Goal: Task Accomplishment & Management: Use online tool/utility

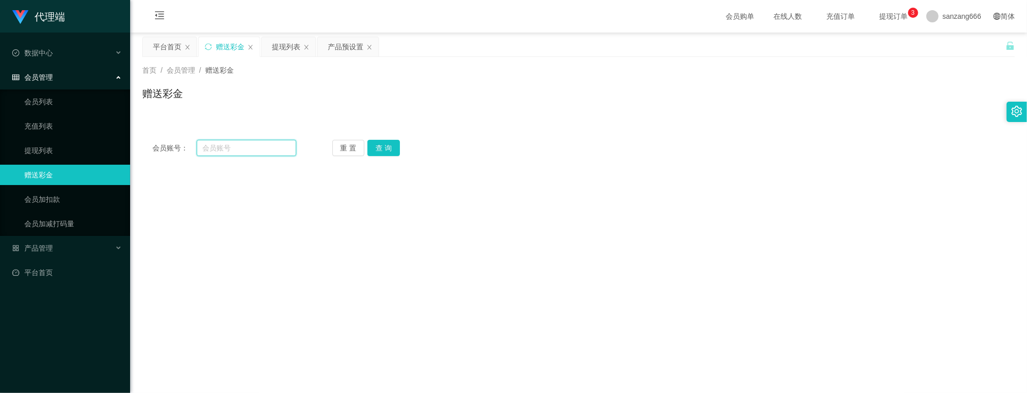
click at [228, 144] on input "text" at bounding box center [247, 148] width 100 height 16
paste input "88357867"
type input "88357867"
click at [387, 145] on button "查 询" at bounding box center [384, 148] width 33 height 16
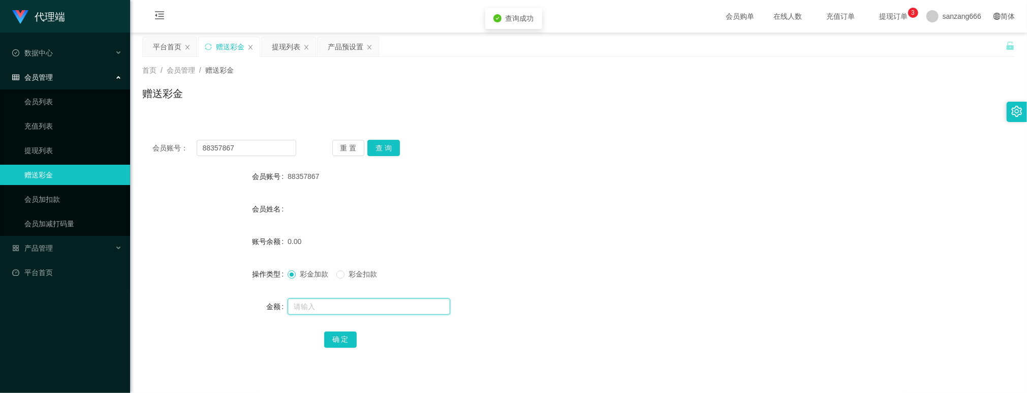
click at [318, 300] on input "text" at bounding box center [369, 306] width 163 height 16
type input "88"
click at [346, 337] on button "确 定" at bounding box center [340, 339] width 33 height 16
click at [338, 47] on div "产品预设置" at bounding box center [346, 46] width 36 height 19
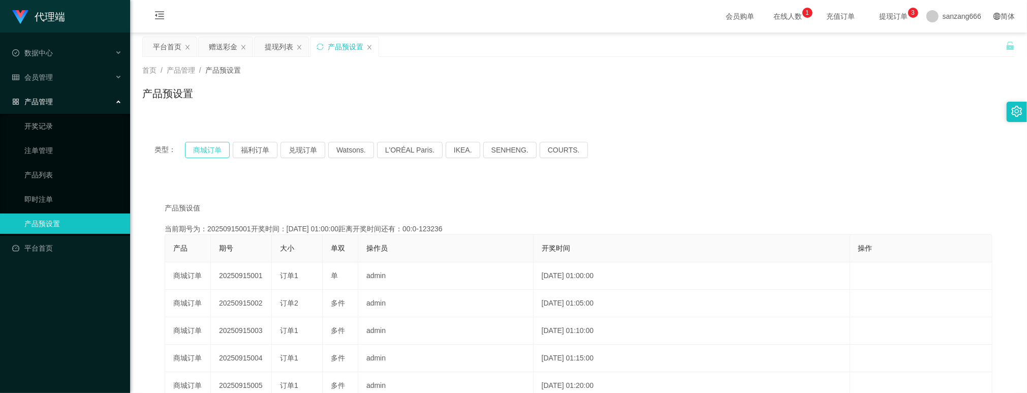
click at [206, 152] on button "商城订单" at bounding box center [207, 150] width 45 height 16
click at [206, 150] on button "商城订单" at bounding box center [207, 150] width 45 height 16
click at [221, 51] on div "赠送彩金" at bounding box center [223, 46] width 28 height 19
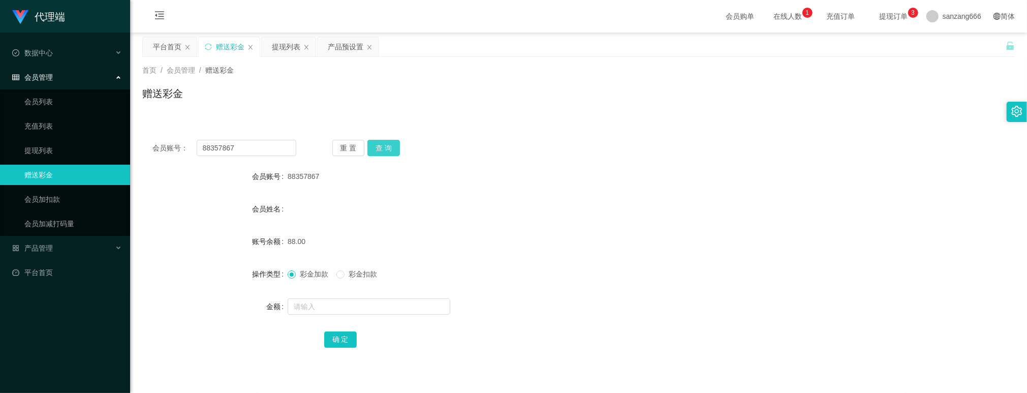
click at [399, 147] on button "查 询" at bounding box center [384, 148] width 33 height 16
click at [395, 143] on button "查 询" at bounding box center [384, 148] width 33 height 16
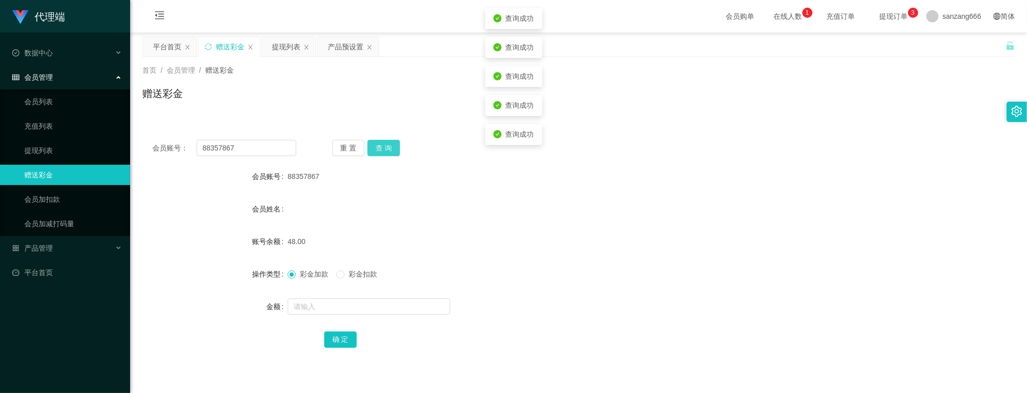
click at [395, 143] on button "查 询" at bounding box center [384, 148] width 33 height 16
click at [395, 143] on div "重 置 查 询" at bounding box center [404, 148] width 144 height 16
click at [395, 143] on button "查 询" at bounding box center [384, 148] width 33 height 16
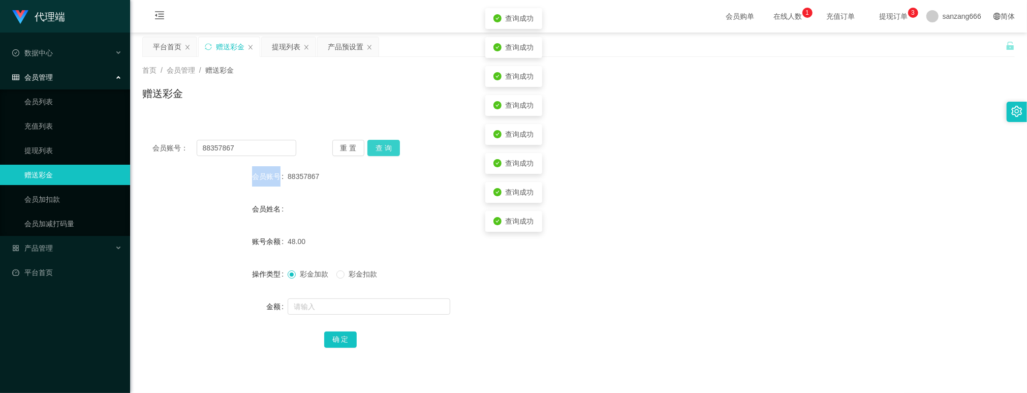
click at [395, 143] on button "查 询" at bounding box center [384, 148] width 33 height 16
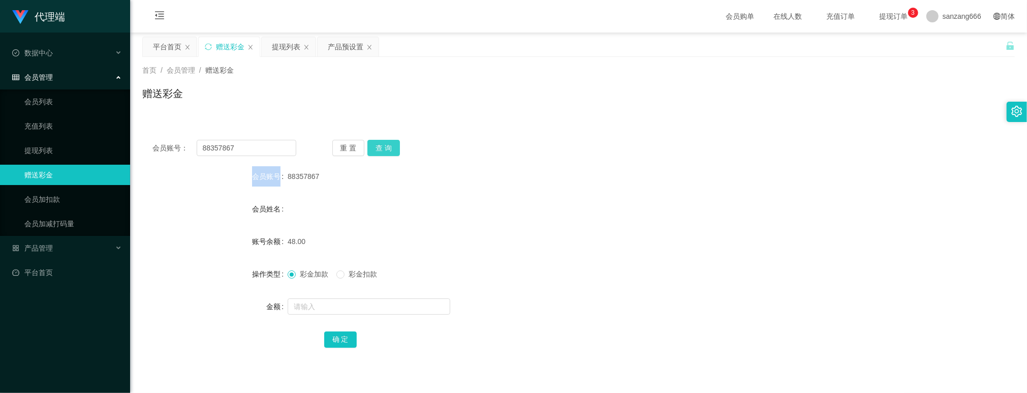
click at [378, 146] on button "查 询" at bounding box center [384, 148] width 33 height 16
click at [294, 51] on div "提现列表" at bounding box center [286, 46] width 28 height 19
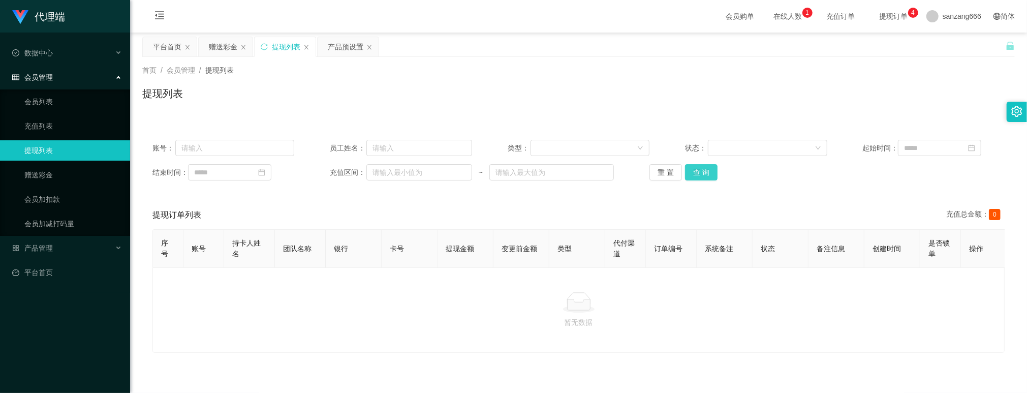
click at [706, 171] on button "查 询" at bounding box center [701, 172] width 33 height 16
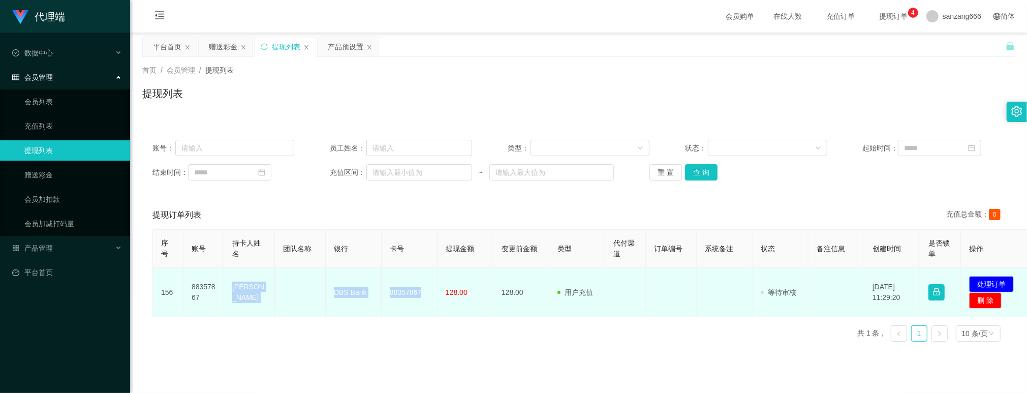
drag, startPoint x: 231, startPoint y: 285, endPoint x: 422, endPoint y: 293, distance: 191.3
click at [422, 293] on tr "156 88357867 [PERSON_NAME] DBS Bank 88357867 128.00 128.00 用户充值 人工扣款 审核驳回 审核成功 …" at bounding box center [591, 292] width 876 height 49
copy tr "[PERSON_NAME] DBS Bank 88357867"
click at [990, 285] on button "处理订单" at bounding box center [992, 284] width 45 height 16
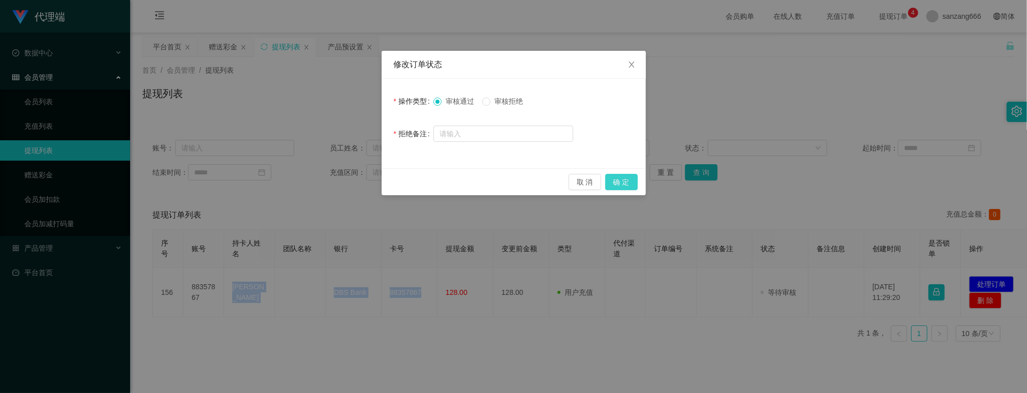
drag, startPoint x: 615, startPoint y: 184, endPoint x: 718, endPoint y: 129, distance: 116.9
click at [615, 182] on button "确 定" at bounding box center [622, 182] width 33 height 16
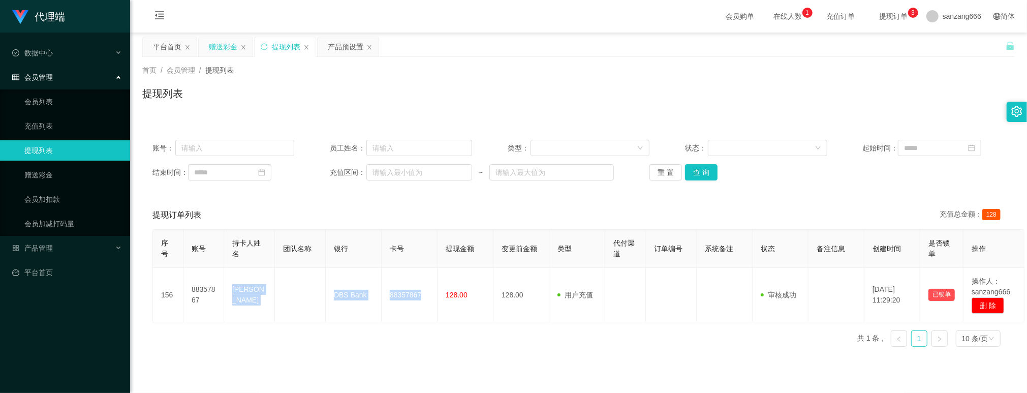
click at [238, 47] on div "赠送彩金" at bounding box center [226, 46] width 54 height 19
click at [223, 46] on div "赠送彩金" at bounding box center [223, 46] width 28 height 19
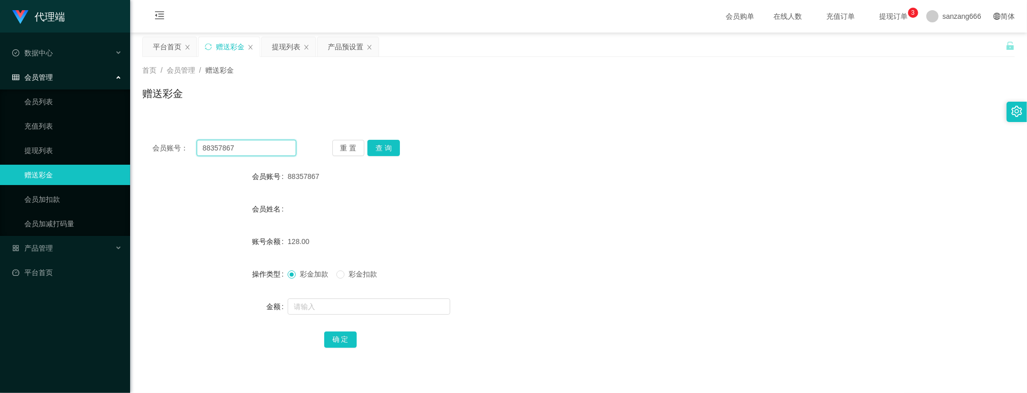
drag, startPoint x: 253, startPoint y: 153, endPoint x: 169, endPoint y: 139, distance: 84.9
click at [167, 141] on div "会员账号： 88357867" at bounding box center [225, 148] width 144 height 16
click at [383, 147] on button "查 询" at bounding box center [384, 148] width 33 height 16
click at [321, 307] on input "text" at bounding box center [369, 306] width 163 height 16
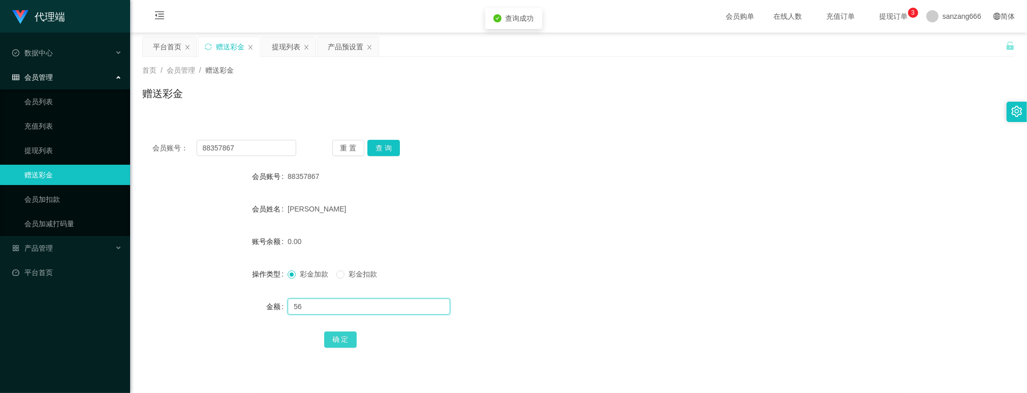
type input "56"
click at [348, 340] on button "确 定" at bounding box center [340, 339] width 33 height 16
click at [308, 304] on input "text" at bounding box center [369, 306] width 163 height 16
type input "8"
click at [342, 338] on button "确 定" at bounding box center [340, 339] width 33 height 16
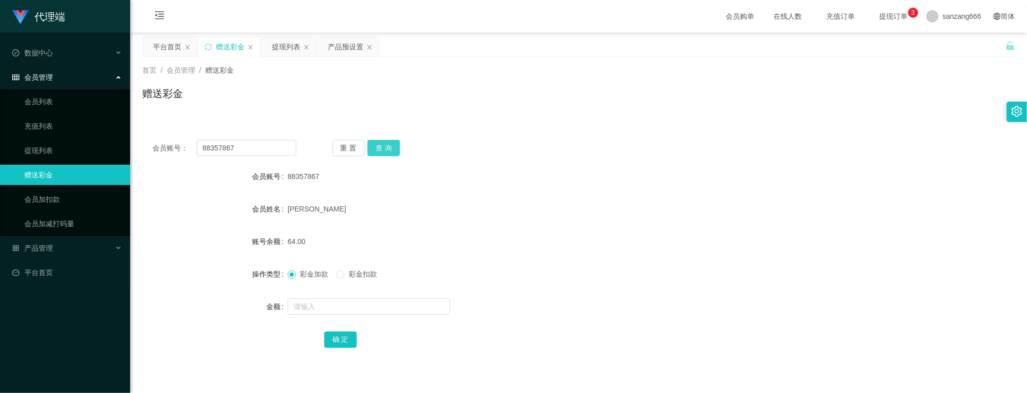
click at [380, 148] on button "查 询" at bounding box center [384, 148] width 33 height 16
drag, startPoint x: 234, startPoint y: 145, endPoint x: 171, endPoint y: 133, distance: 64.2
click at [126, 133] on section "代理端 数据中心 会员管理 会员列表 充值列表 提现列表 赠送彩金 会员加扣款 会员加减打码量 产品管理 开奖记录 注单管理 产品列表 即时注单 产品预设置 …" at bounding box center [513, 227] width 1027 height 455
paste input "1516904"
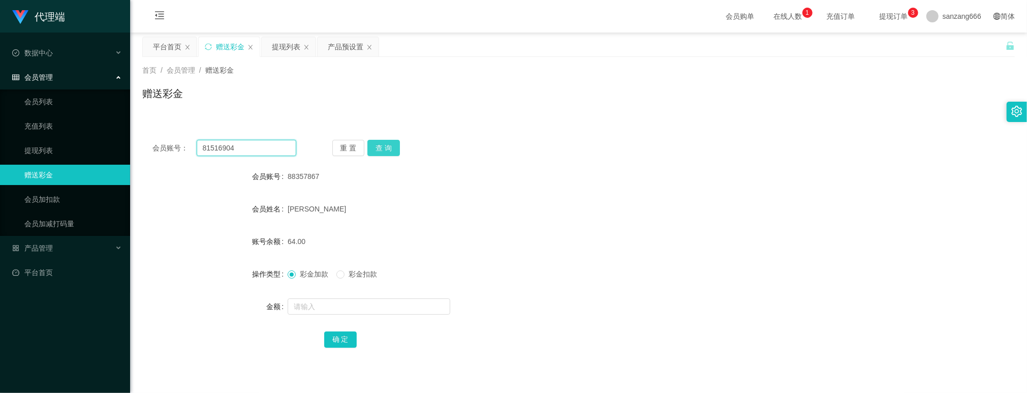
type input "81516904"
click at [395, 145] on button "查 询" at bounding box center [384, 148] width 33 height 16
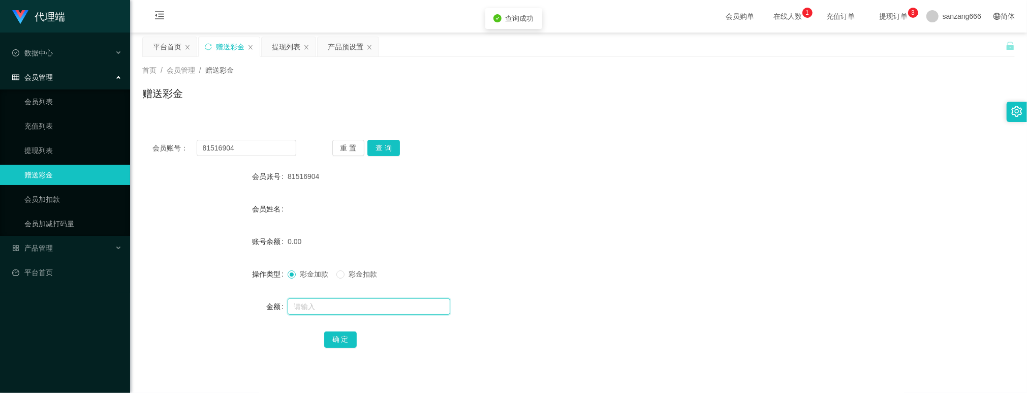
click at [322, 308] on input "text" at bounding box center [369, 306] width 163 height 16
type input "88"
click at [338, 343] on button "确 定" at bounding box center [340, 339] width 33 height 16
click at [235, 146] on input "81516904" at bounding box center [247, 148] width 100 height 16
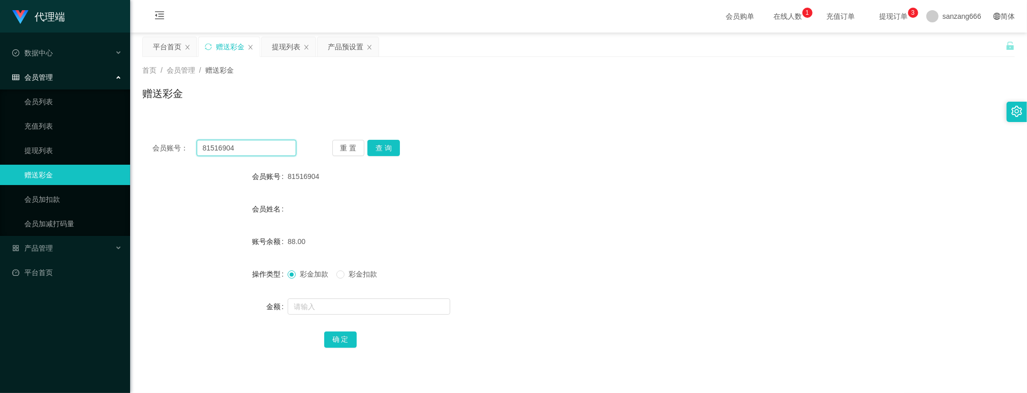
paste input "8357867"
type input "88357867"
click at [386, 153] on button "查 询" at bounding box center [384, 148] width 33 height 16
click at [318, 304] on input "text" at bounding box center [369, 306] width 163 height 16
type input "8"
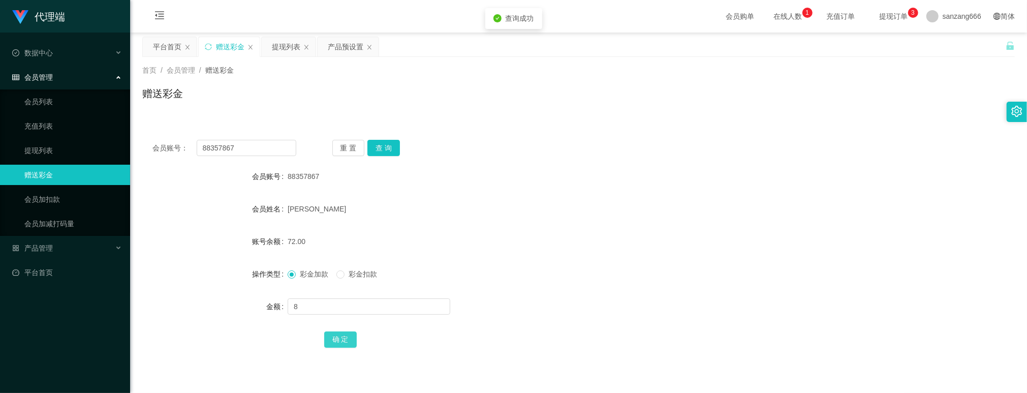
click at [335, 338] on button "确 定" at bounding box center [340, 339] width 33 height 16
click at [337, 52] on div "产品预设置" at bounding box center [346, 46] width 36 height 19
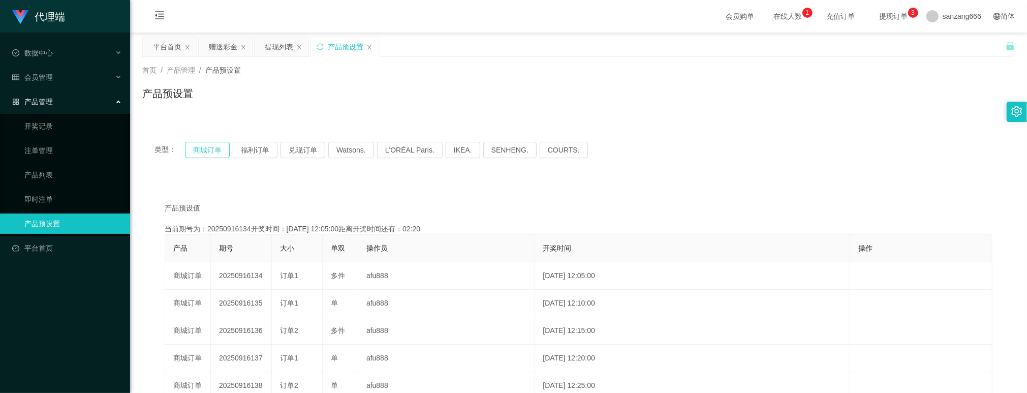
click at [205, 155] on button "商城订单" at bounding box center [207, 150] width 45 height 16
click at [214, 49] on div "赠送彩金" at bounding box center [223, 46] width 28 height 19
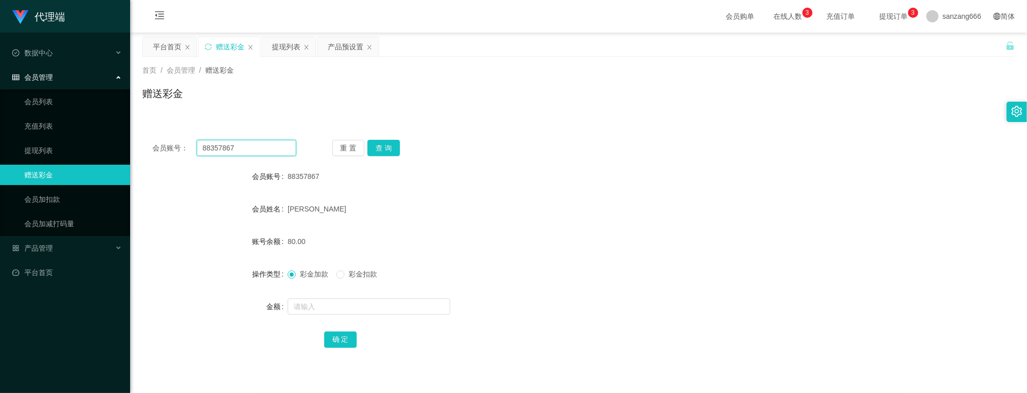
click at [226, 147] on input "88357867" at bounding box center [247, 148] width 100 height 16
paste input "1516904"
type input "81516904"
click at [395, 148] on button "查 询" at bounding box center [384, 148] width 33 height 16
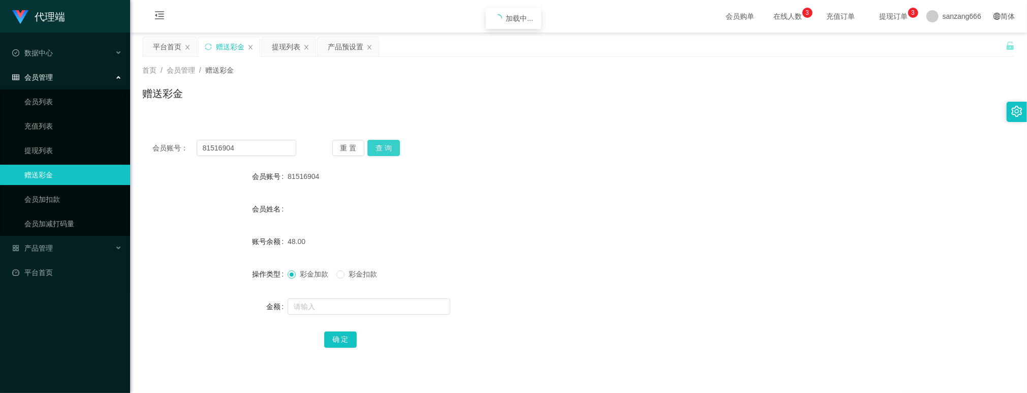
click at [383, 140] on button "查 询" at bounding box center [384, 148] width 33 height 16
click at [383, 142] on div "重 置 查 询" at bounding box center [404, 148] width 144 height 16
click at [381, 149] on button "查 询" at bounding box center [384, 148] width 33 height 16
click at [384, 147] on button "查 询" at bounding box center [384, 148] width 33 height 16
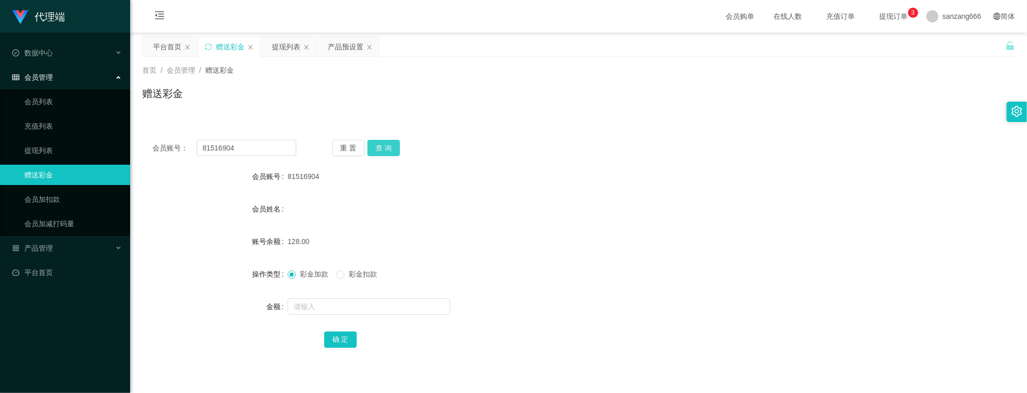
click at [391, 141] on button "查 询" at bounding box center [384, 148] width 33 height 16
click at [391, 143] on button "查 询" at bounding box center [384, 148] width 33 height 16
click at [292, 49] on div "提现列表" at bounding box center [286, 46] width 28 height 19
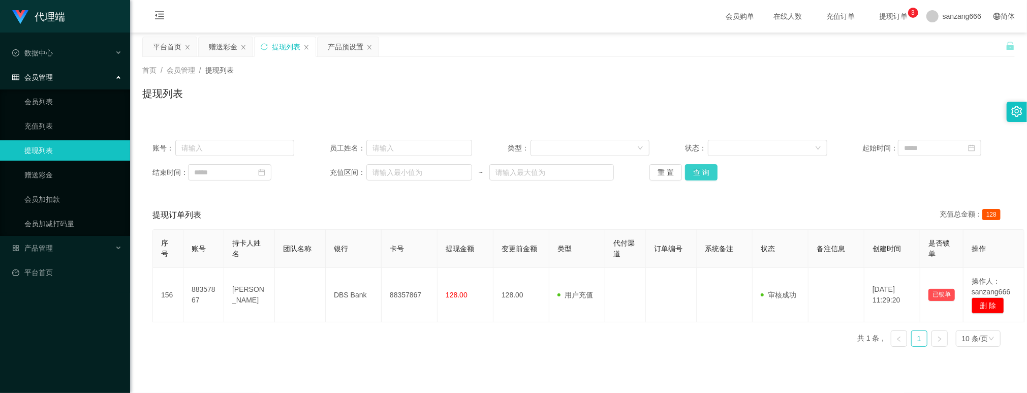
click at [686, 177] on button "查 询" at bounding box center [701, 172] width 33 height 16
click at [687, 175] on button "查 询" at bounding box center [701, 172] width 33 height 16
click at [338, 43] on div "产品预设置" at bounding box center [346, 46] width 36 height 19
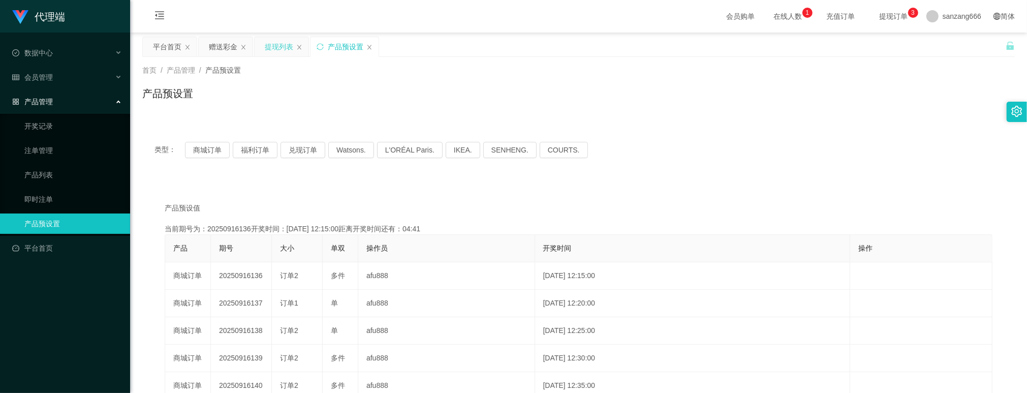
click at [279, 50] on div "提现列表" at bounding box center [279, 46] width 28 height 19
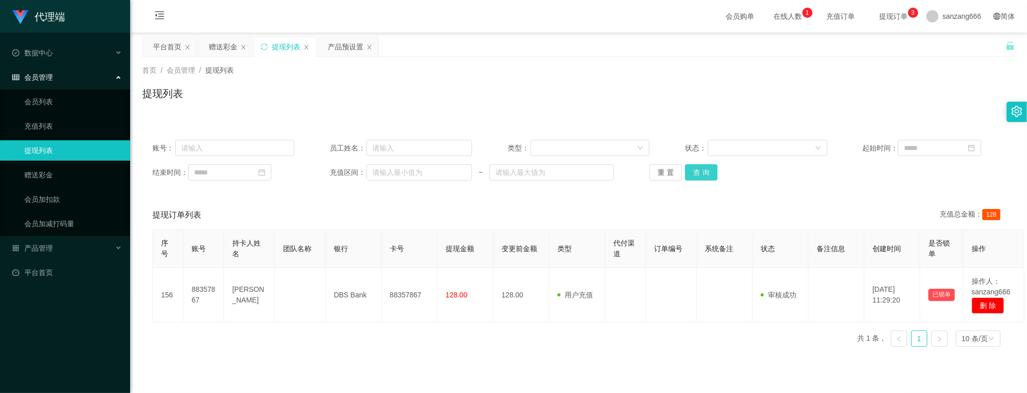
click at [696, 179] on button "查 询" at bounding box center [701, 172] width 33 height 16
click at [696, 181] on div "账号： 员工姓名： 类型： 状态： 起始时间： 结束时间： 充值区间： ~ 重 置 查 询" at bounding box center [578, 160] width 873 height 61
click at [694, 181] on div "账号： 员工姓名： 类型： 状态： 起始时间： 结束时间： 充值区间： ~ 重 置 查 询" at bounding box center [578, 160] width 873 height 61
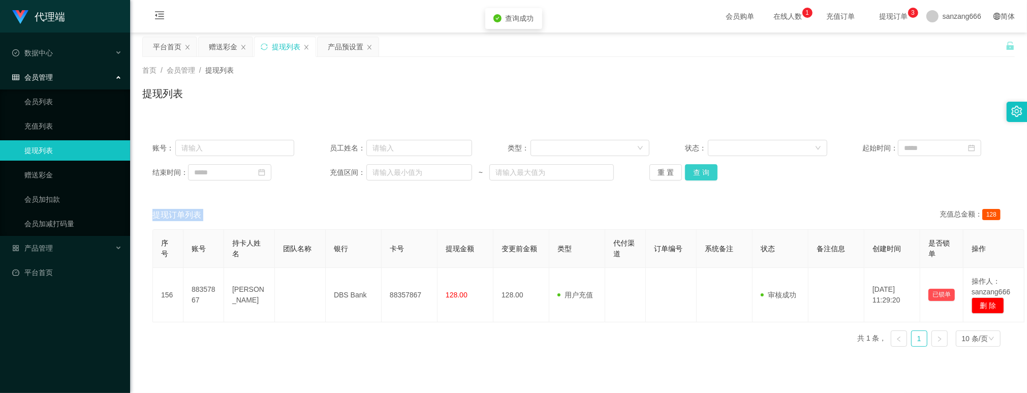
click at [694, 169] on button "查 询" at bounding box center [701, 172] width 33 height 16
click at [226, 44] on div "赠送彩金" at bounding box center [223, 46] width 28 height 19
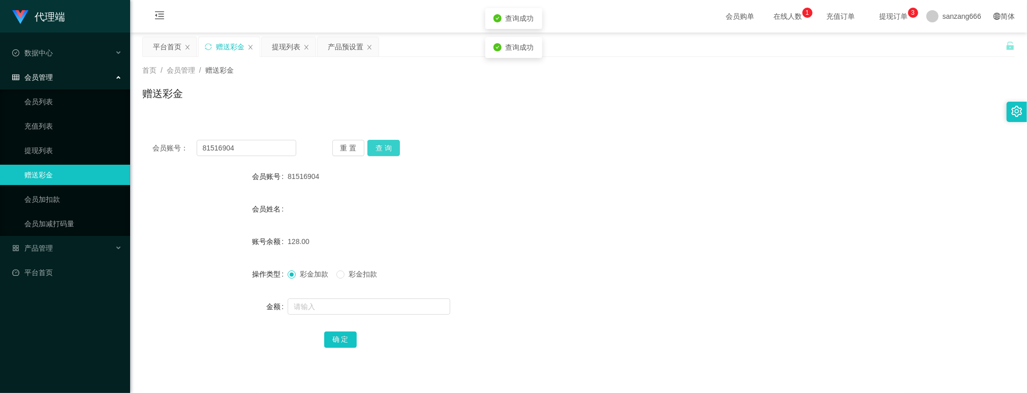
click at [395, 144] on button "查 询" at bounding box center [384, 148] width 33 height 16
click at [388, 151] on button "查 询" at bounding box center [384, 148] width 33 height 16
click at [388, 150] on button "查 询" at bounding box center [384, 148] width 33 height 16
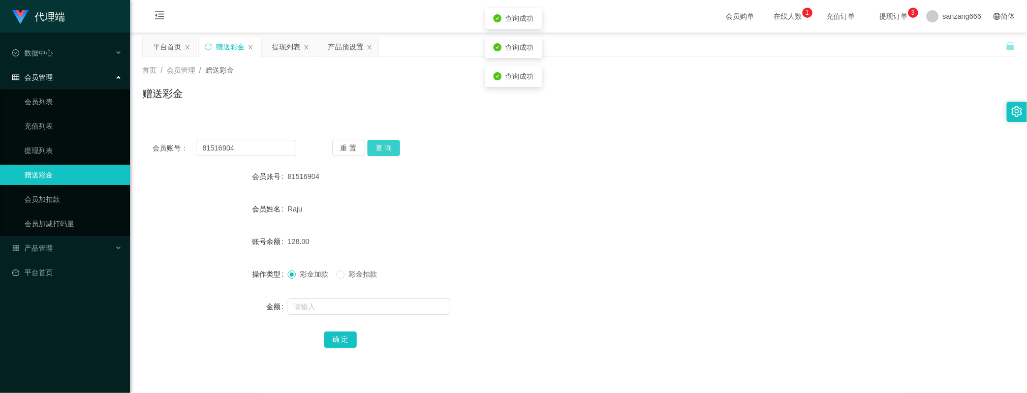
click at [388, 150] on button "查 询" at bounding box center [384, 148] width 33 height 16
click at [375, 144] on button "查 询" at bounding box center [384, 148] width 33 height 16
click at [375, 143] on button "查 询" at bounding box center [384, 148] width 33 height 16
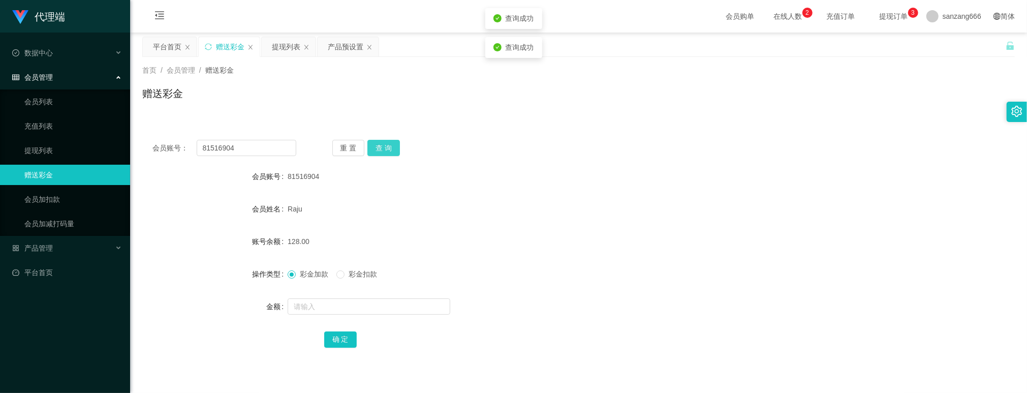
click at [375, 143] on button "查 询" at bounding box center [384, 148] width 33 height 16
click at [375, 140] on button "查 询" at bounding box center [384, 148] width 33 height 16
click at [375, 138] on div "会员账号： 81516904 重 置 查 询 会员账号 81516904 会员姓名 Raju 账号余额 128.00 操作类型 彩金加款 彩金扣款 金额 确 定" at bounding box center [578, 251] width 873 height 242
click at [383, 147] on button "查 询" at bounding box center [384, 148] width 33 height 16
click at [383, 149] on button "查 询" at bounding box center [384, 148] width 33 height 16
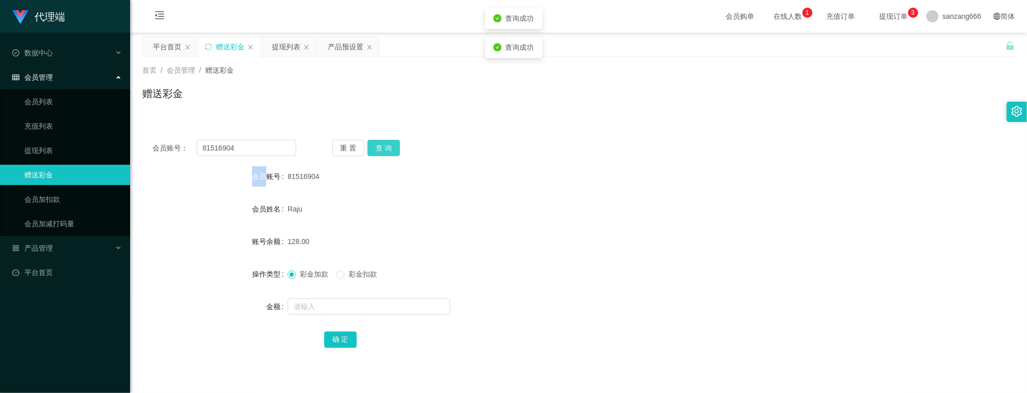
click at [383, 149] on button "查 询" at bounding box center [384, 148] width 33 height 16
click at [265, 177] on label "会员账号" at bounding box center [270, 176] width 36 height 8
click at [277, 43] on div "提现列表" at bounding box center [286, 46] width 28 height 19
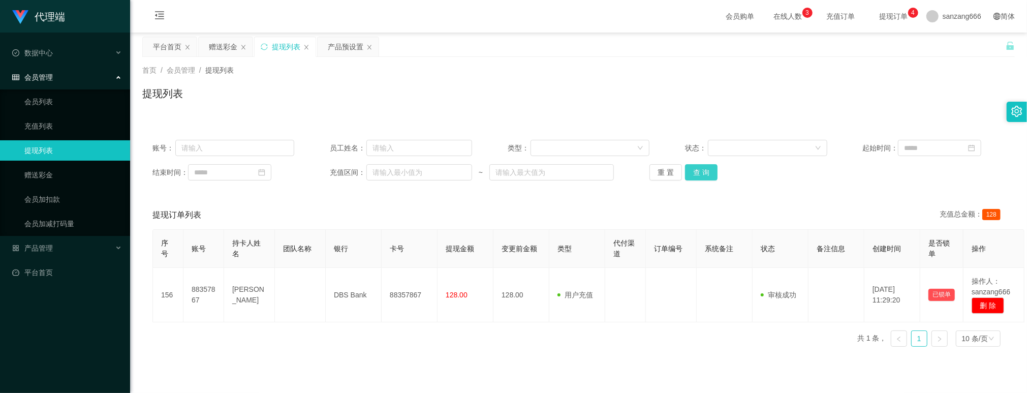
click at [701, 175] on button "查 询" at bounding box center [701, 172] width 33 height 16
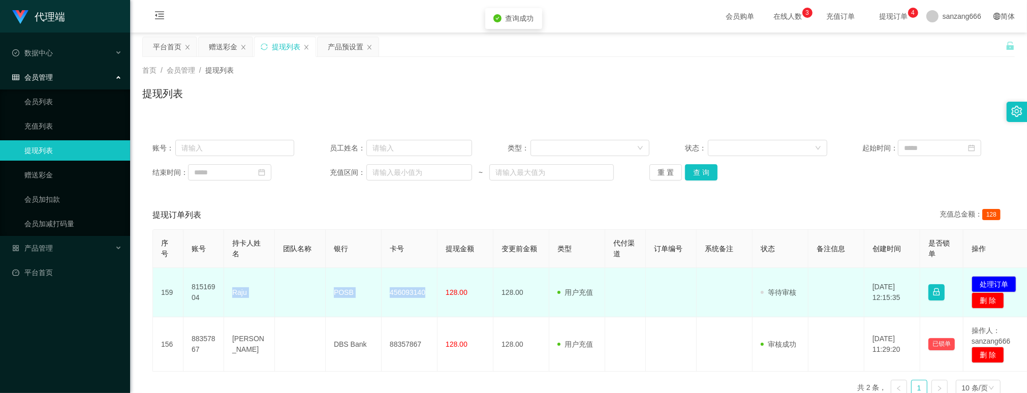
drag, startPoint x: 224, startPoint y: 291, endPoint x: 435, endPoint y: 296, distance: 211.0
click at [435, 296] on tr "159 81516904 Raju POSB 456093140 128.00 128.00 用户充值 人工扣款 审核驳回 审核成功 等待审核 [DATE] …" at bounding box center [592, 292] width 879 height 49
copy tr "Raju POSB 456093140"
click at [983, 281] on button "处理订单" at bounding box center [994, 284] width 45 height 16
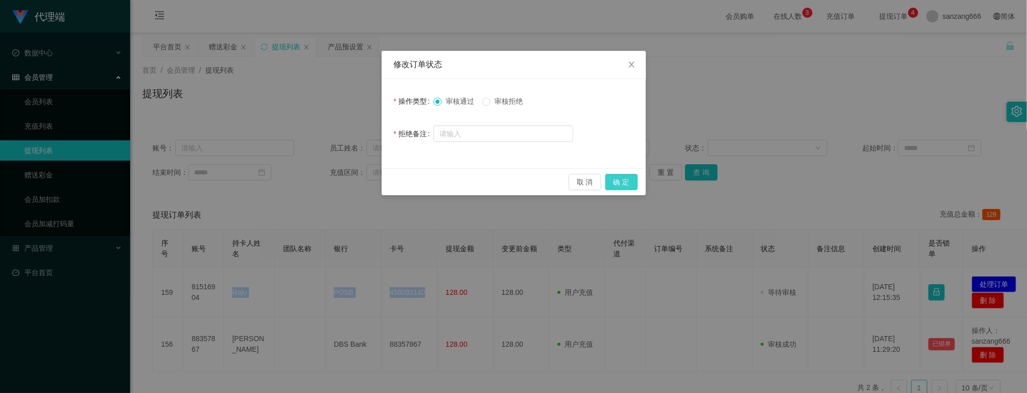
click at [623, 179] on button "确 定" at bounding box center [622, 182] width 33 height 16
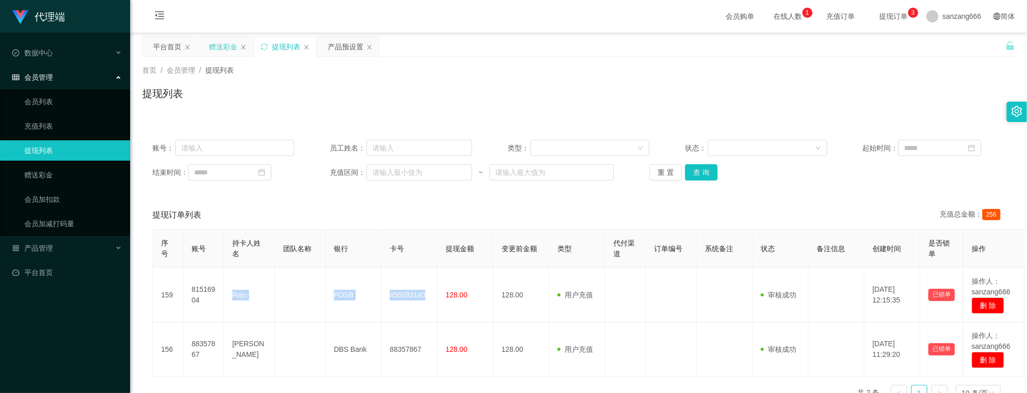
click at [225, 46] on div "赠送彩金" at bounding box center [223, 46] width 28 height 19
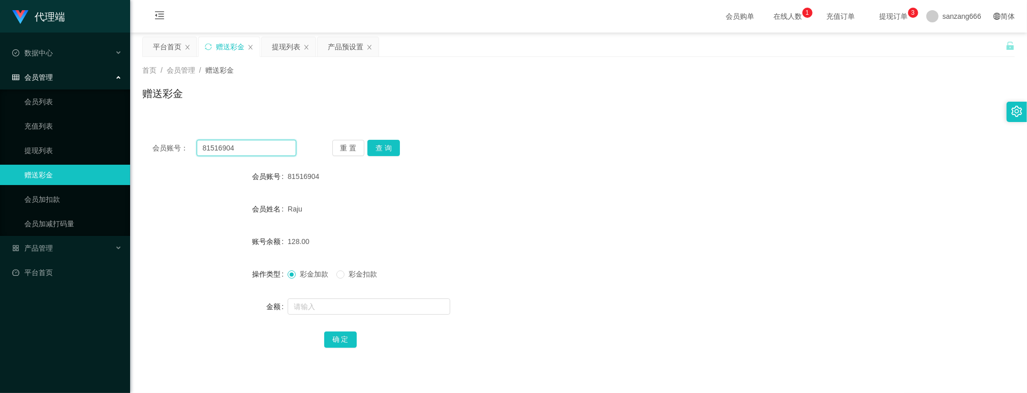
click at [222, 149] on input "81516904" at bounding box center [247, 148] width 100 height 16
click at [389, 149] on button "查 询" at bounding box center [384, 148] width 33 height 16
click at [306, 315] on div at bounding box center [542, 306] width 509 height 20
click at [307, 313] on input "text" at bounding box center [369, 306] width 163 height 16
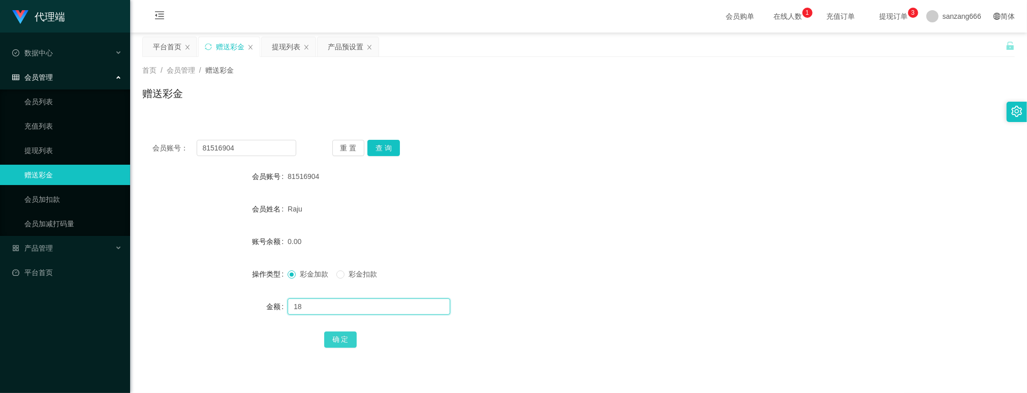
type input "18"
click at [336, 339] on button "确 定" at bounding box center [340, 339] width 33 height 16
click at [288, 43] on div "提现列表" at bounding box center [286, 46] width 28 height 19
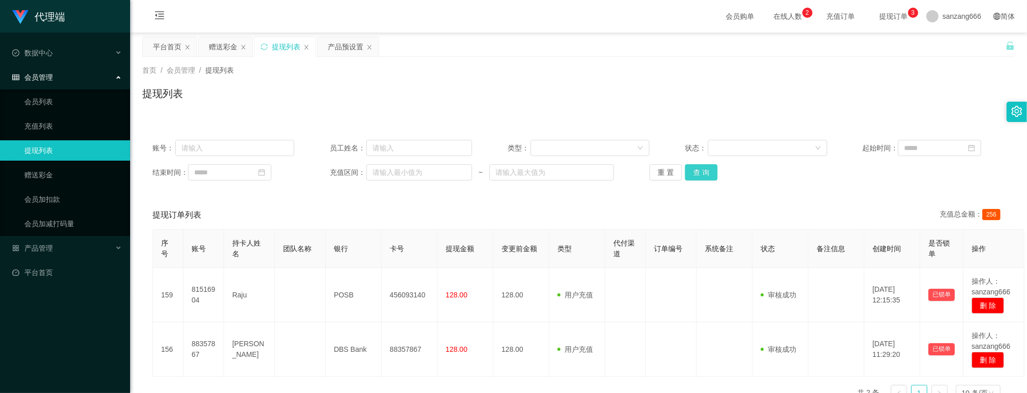
click at [696, 174] on button "查 询" at bounding box center [701, 172] width 33 height 16
click at [218, 51] on div "赠送彩金" at bounding box center [223, 46] width 28 height 19
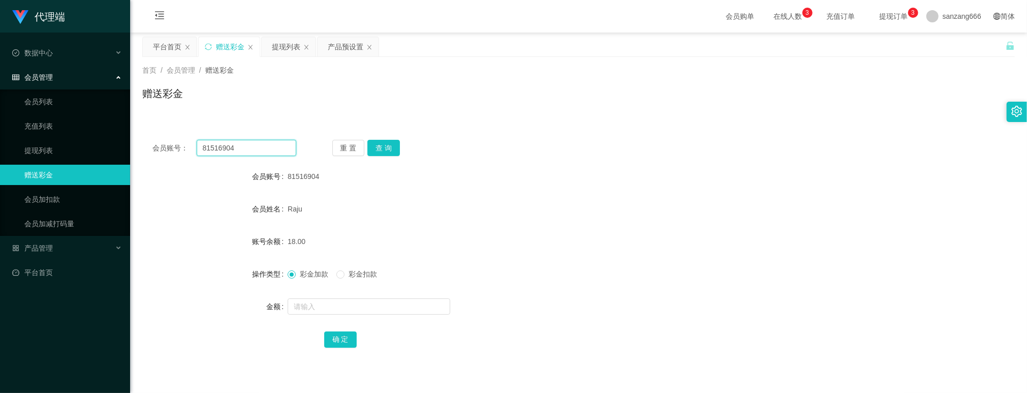
click at [234, 146] on input "81516904" at bounding box center [247, 148] width 100 height 16
paste input "8357867"
type input "88357867"
click at [395, 150] on button "查 询" at bounding box center [384, 148] width 33 height 16
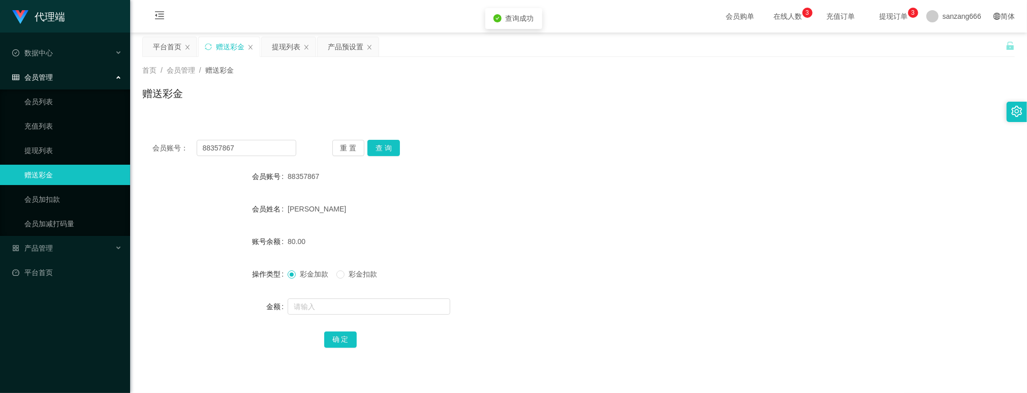
click at [313, 295] on form "会员账号 88357867 会员姓名 [PERSON_NAME] 账号余额 80.00 操作类型 彩金加款 彩金扣款 金额 确 定" at bounding box center [578, 257] width 873 height 183
click at [310, 304] on input "text" at bounding box center [369, 306] width 163 height 16
type input "8"
click at [347, 341] on button "确 定" at bounding box center [340, 339] width 33 height 16
click at [223, 141] on input "88357867" at bounding box center [247, 148] width 100 height 16
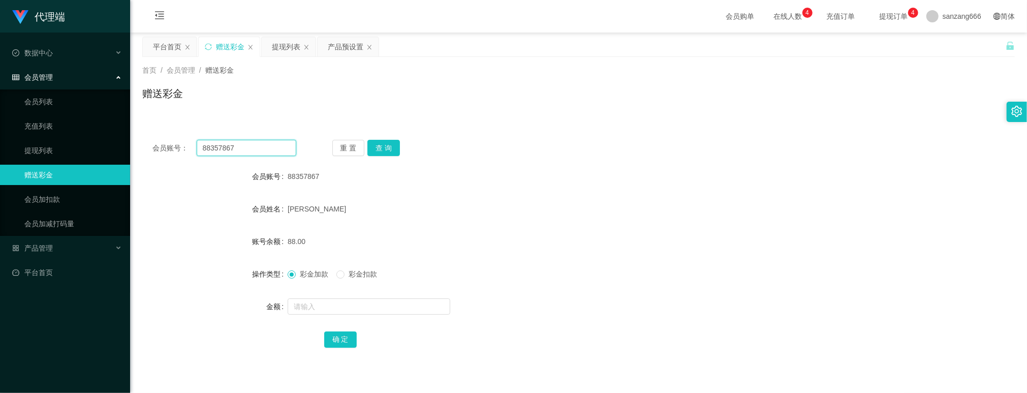
click at [223, 141] on input "88357867" at bounding box center [247, 148] width 100 height 16
paste input "1516904"
type input "81516904"
click at [383, 147] on button "查 询" at bounding box center [384, 148] width 33 height 16
click at [331, 316] on div at bounding box center [542, 306] width 509 height 20
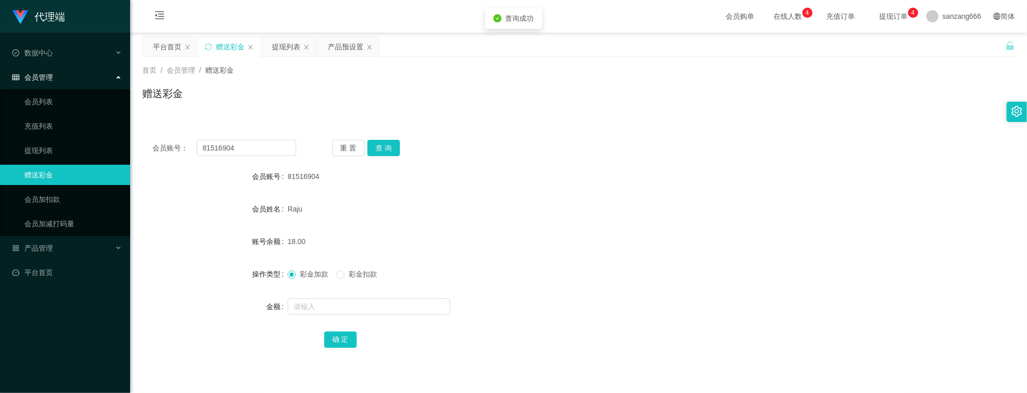
click at [332, 315] on div at bounding box center [542, 306] width 509 height 20
click at [336, 310] on input "text" at bounding box center [369, 306] width 163 height 16
type input "8"
click at [341, 344] on button "确 定" at bounding box center [340, 339] width 33 height 16
click at [388, 142] on button "查 询" at bounding box center [384, 148] width 33 height 16
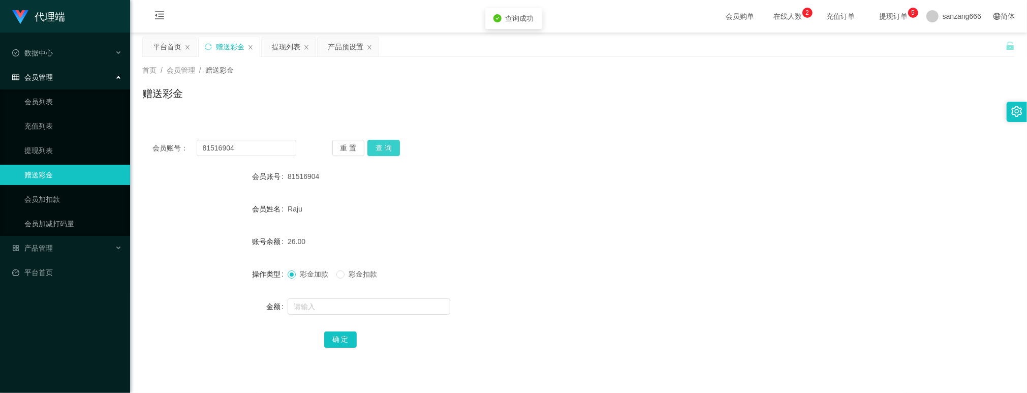
click at [388, 142] on button "查 询" at bounding box center [384, 148] width 33 height 16
click at [289, 39] on div "提现列表" at bounding box center [286, 46] width 28 height 19
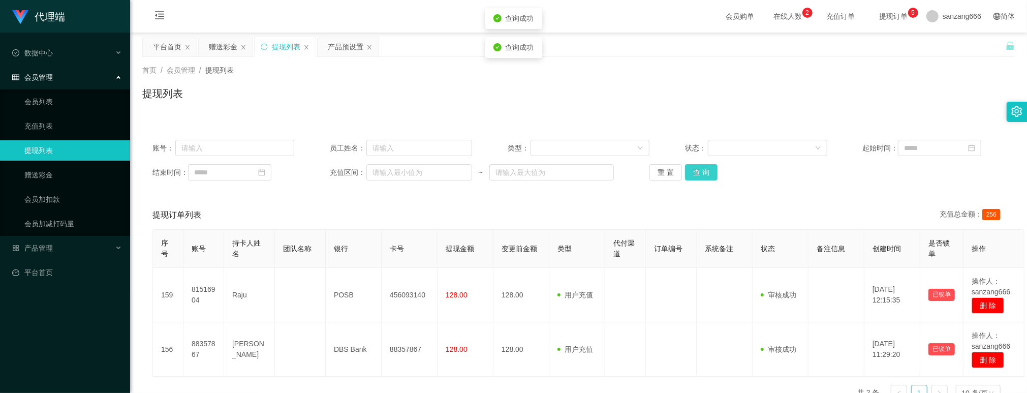
click at [698, 173] on button "查 询" at bounding box center [701, 172] width 33 height 16
click at [228, 44] on div "赠送彩金" at bounding box center [223, 46] width 28 height 19
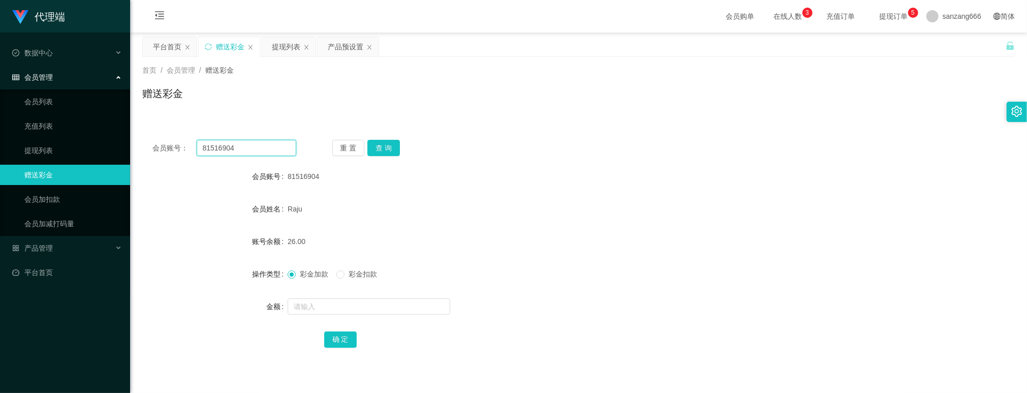
click at [220, 148] on input "81516904" at bounding box center [247, 148] width 100 height 16
paste input "8357867"
type input "88357867"
click at [381, 145] on button "查 询" at bounding box center [384, 148] width 33 height 16
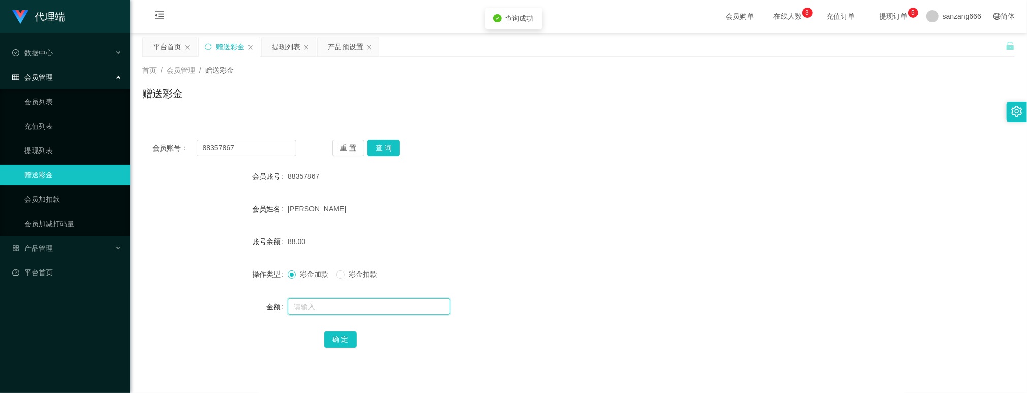
click at [320, 304] on input "text" at bounding box center [369, 306] width 163 height 16
type input "8"
drag, startPoint x: 340, startPoint y: 340, endPoint x: 341, endPoint y: 332, distance: 7.6
click at [340, 340] on button "确 定" at bounding box center [340, 339] width 33 height 16
click at [249, 147] on input "88357867" at bounding box center [247, 148] width 100 height 16
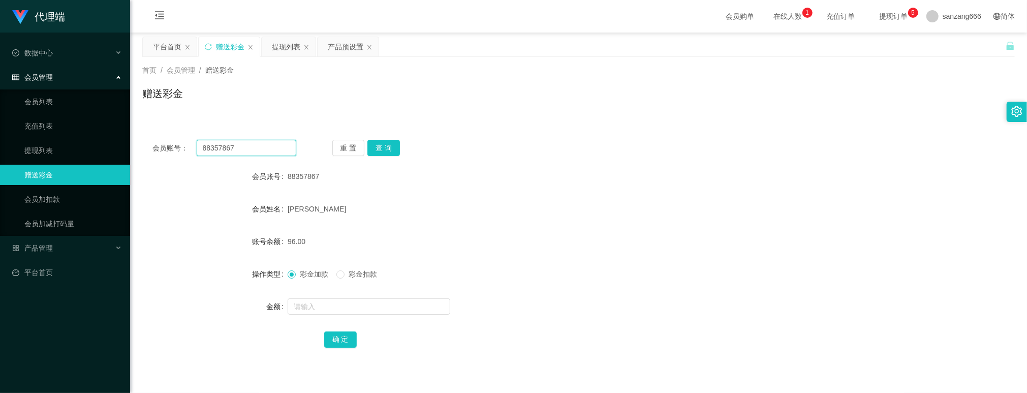
click at [249, 147] on input "88357867" at bounding box center [247, 148] width 100 height 16
paste input "1516904"
type input "81516904"
click at [382, 143] on button "查 询" at bounding box center [384, 148] width 33 height 16
click at [334, 299] on input "text" at bounding box center [369, 306] width 163 height 16
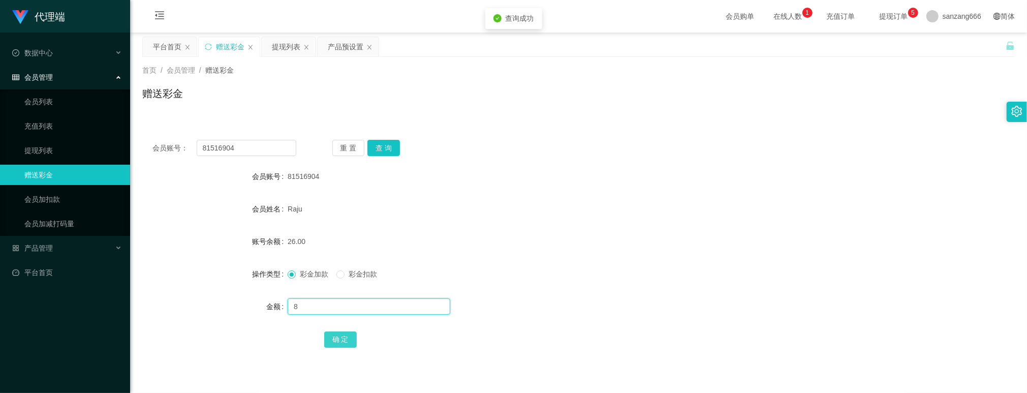
type input "8"
drag, startPoint x: 336, startPoint y: 345, endPoint x: 340, endPoint y: 336, distance: 9.3
click at [336, 345] on button "确 定" at bounding box center [340, 339] width 33 height 16
click at [397, 147] on button "查 询" at bounding box center [384, 148] width 33 height 16
click at [396, 147] on button "查 询" at bounding box center [384, 148] width 33 height 16
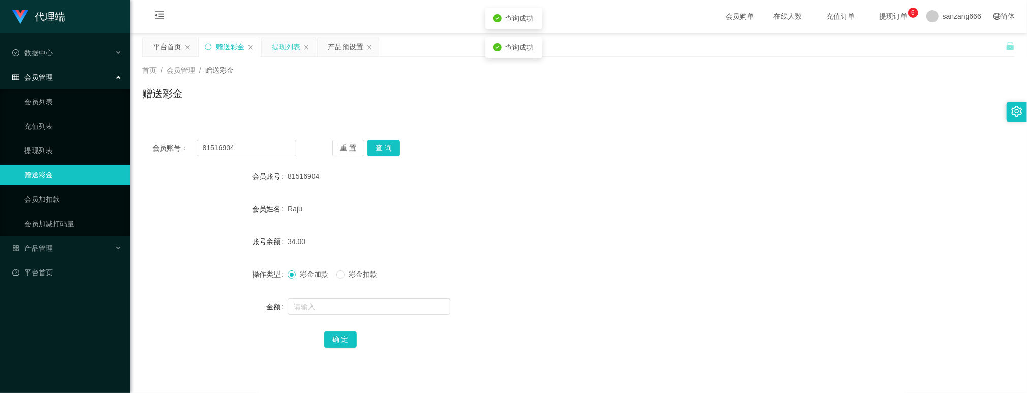
click at [297, 54] on div "提现列表" at bounding box center [286, 46] width 28 height 19
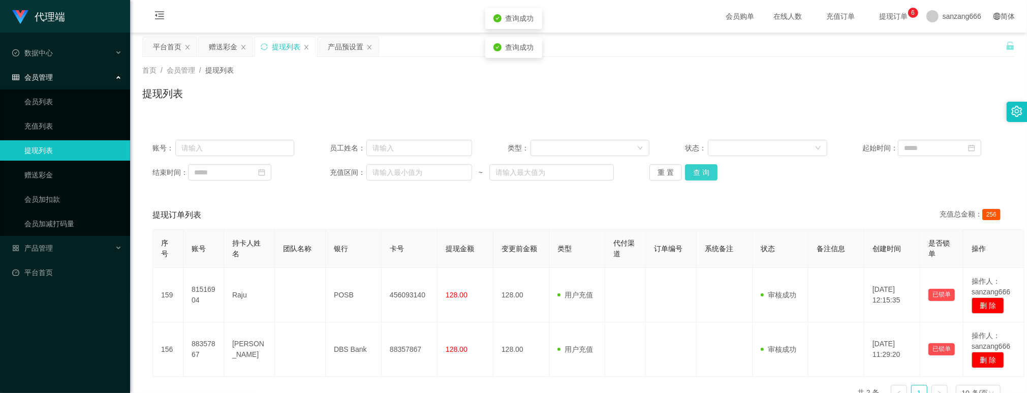
click at [685, 168] on button "查 询" at bounding box center [701, 172] width 33 height 16
click at [693, 175] on button "查 询" at bounding box center [701, 172] width 33 height 16
